Goal: Navigation & Orientation: Find specific page/section

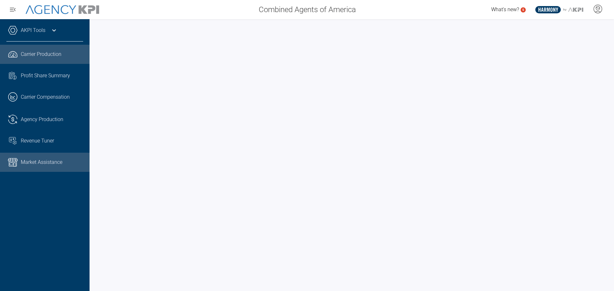
click at [63, 165] on div "Market Assistance" at bounding box center [52, 163] width 62 height 8
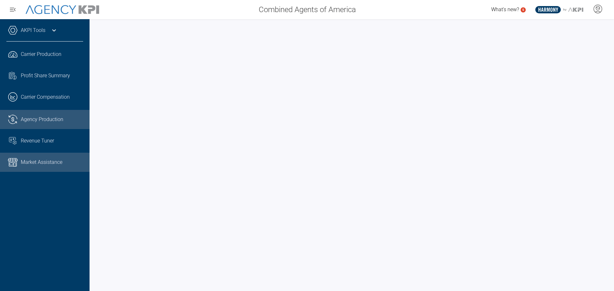
click at [27, 123] on span "Agency Production" at bounding box center [42, 120] width 43 height 8
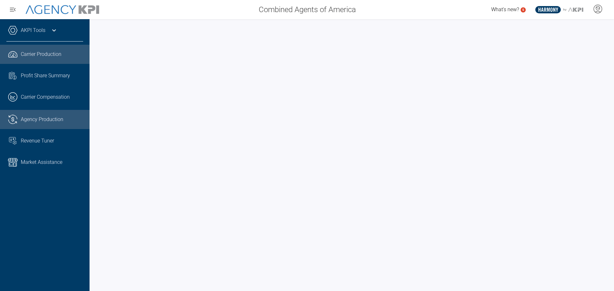
click at [60, 57] on span "Carrier Production" at bounding box center [41, 55] width 41 height 8
click at [55, 33] on icon at bounding box center [54, 31] width 8 height 8
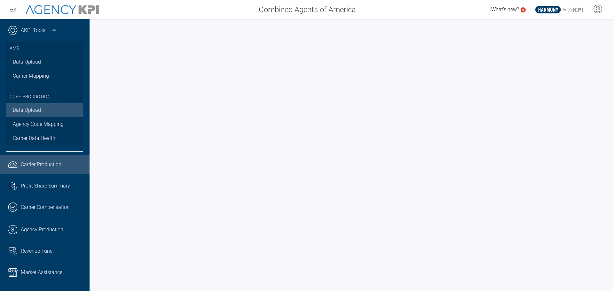
click at [33, 110] on link "Data Upload" at bounding box center [44, 110] width 77 height 14
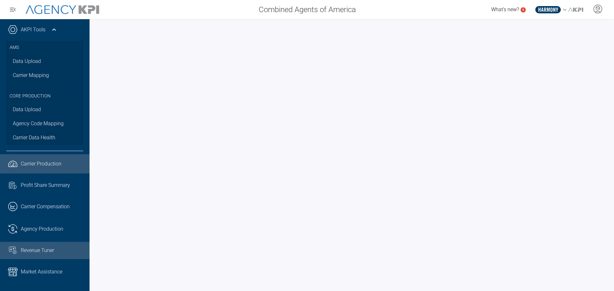
click at [46, 251] on span "Revenue Tuner" at bounding box center [37, 251] width 33 height 8
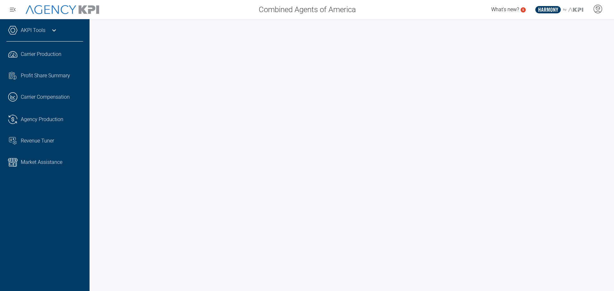
click at [48, 33] on div "AKPI Tools" at bounding box center [44, 34] width 77 height 16
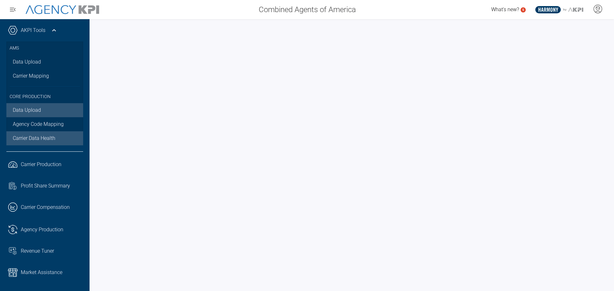
click at [47, 113] on link "Data Upload" at bounding box center [44, 110] width 77 height 14
